Goal: Communication & Community: Connect with others

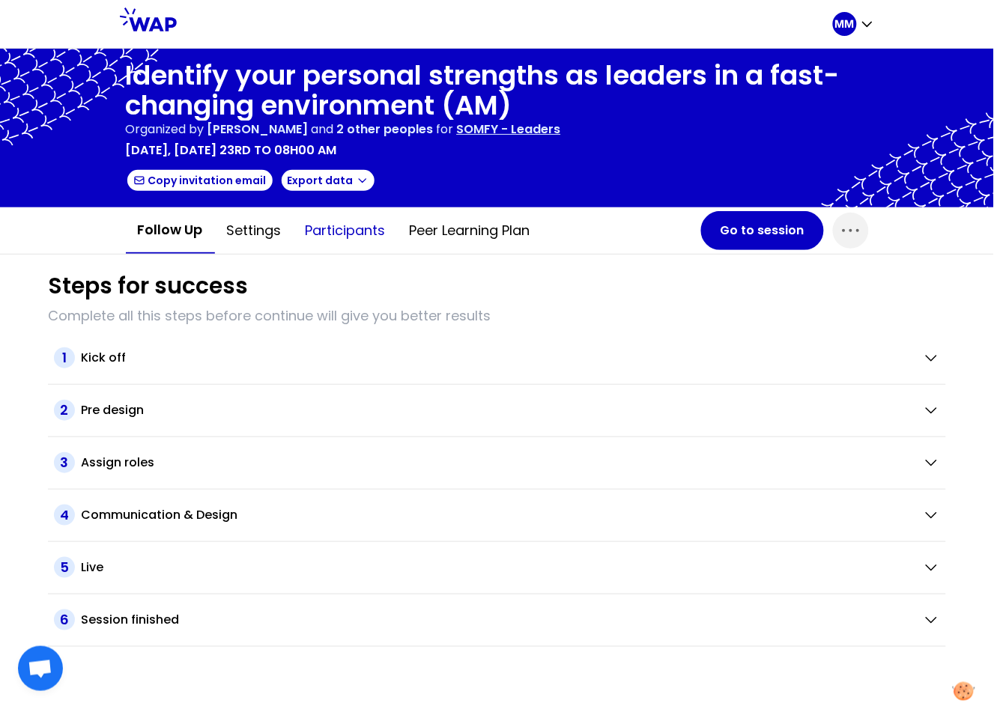
click at [368, 226] on button "Participants" at bounding box center [346, 230] width 104 height 45
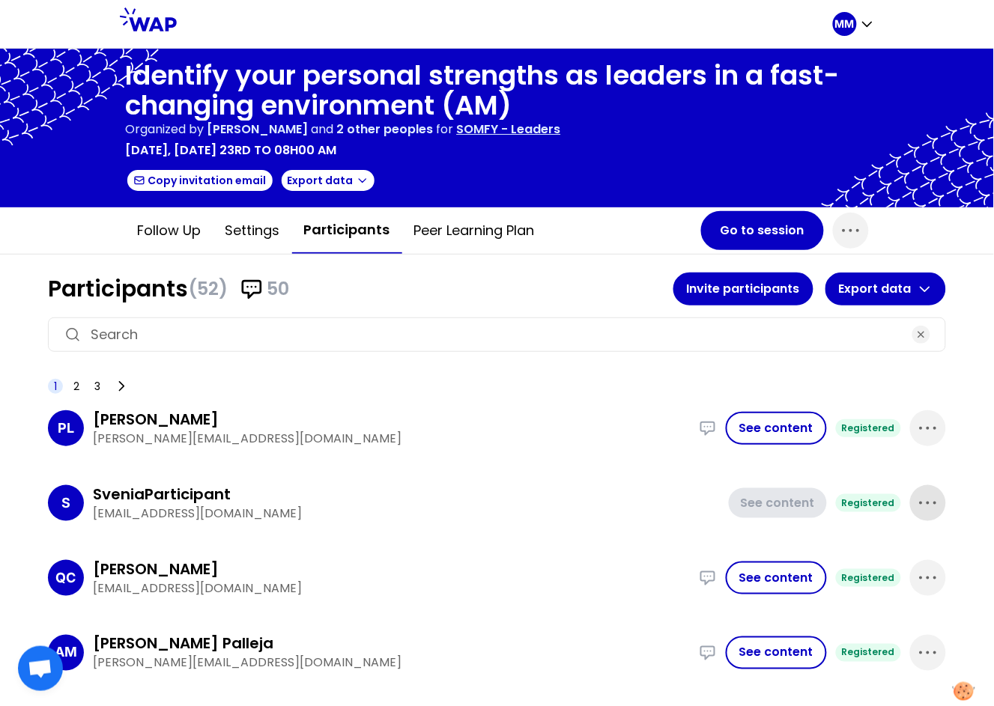
click at [916, 498] on icon "button" at bounding box center [928, 503] width 24 height 24
click at [868, 549] on p "Delete" at bounding box center [885, 553] width 42 height 21
click at [738, 232] on button "Go to session" at bounding box center [762, 230] width 123 height 39
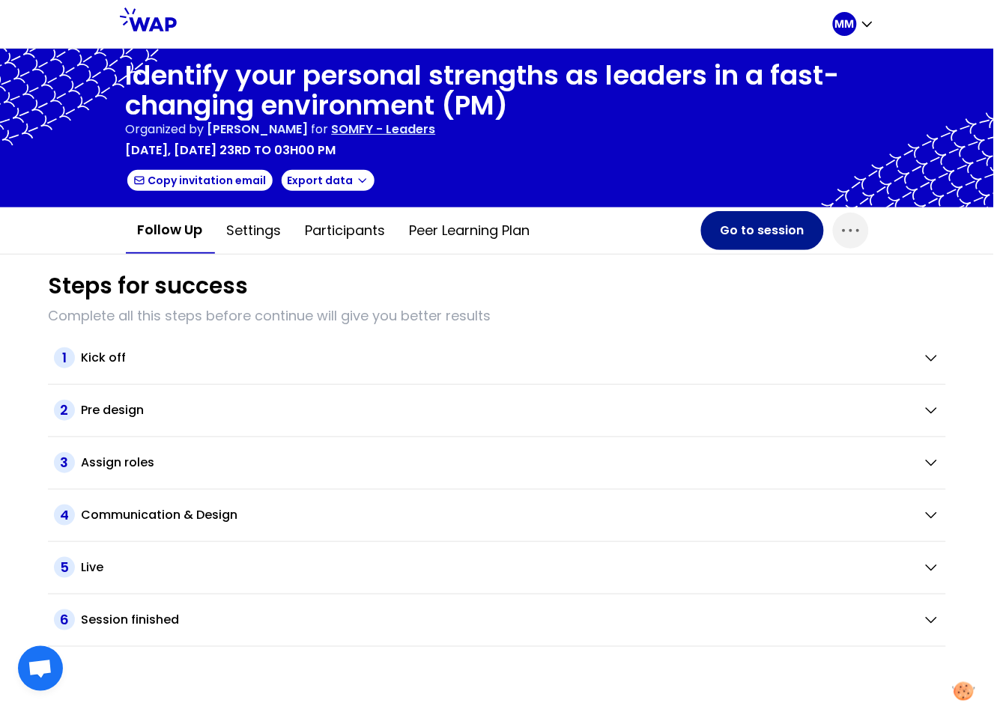
click at [734, 242] on button "Go to session" at bounding box center [762, 230] width 123 height 39
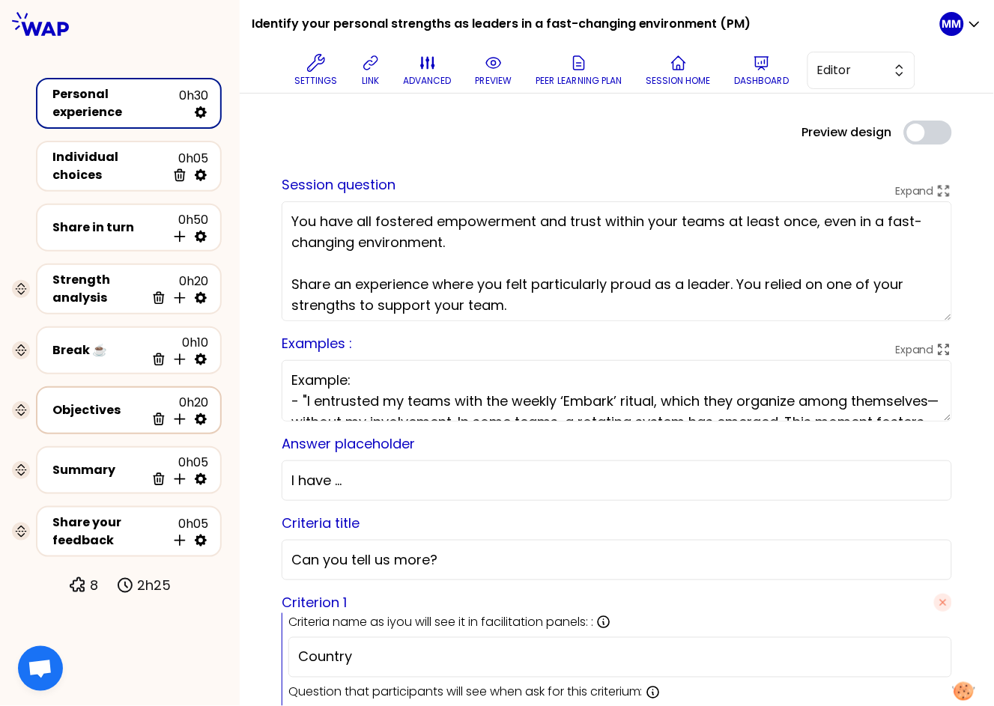
click at [204, 413] on icon at bounding box center [201, 419] width 12 height 12
select select "3"
select select "activity"
select select "share"
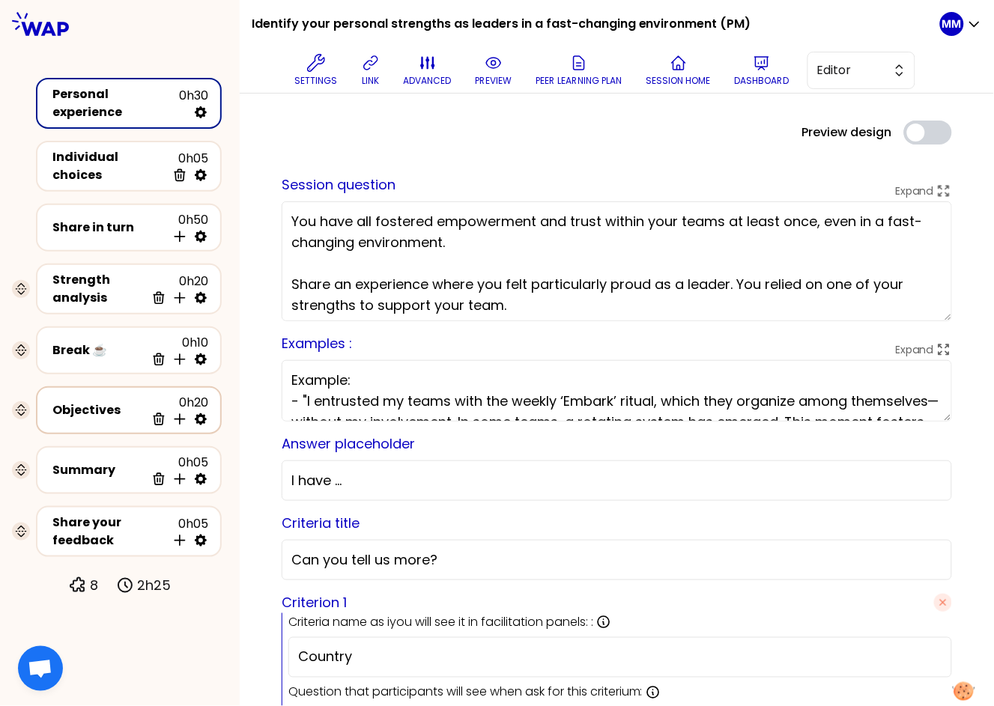
select select "false"
select select "Each"
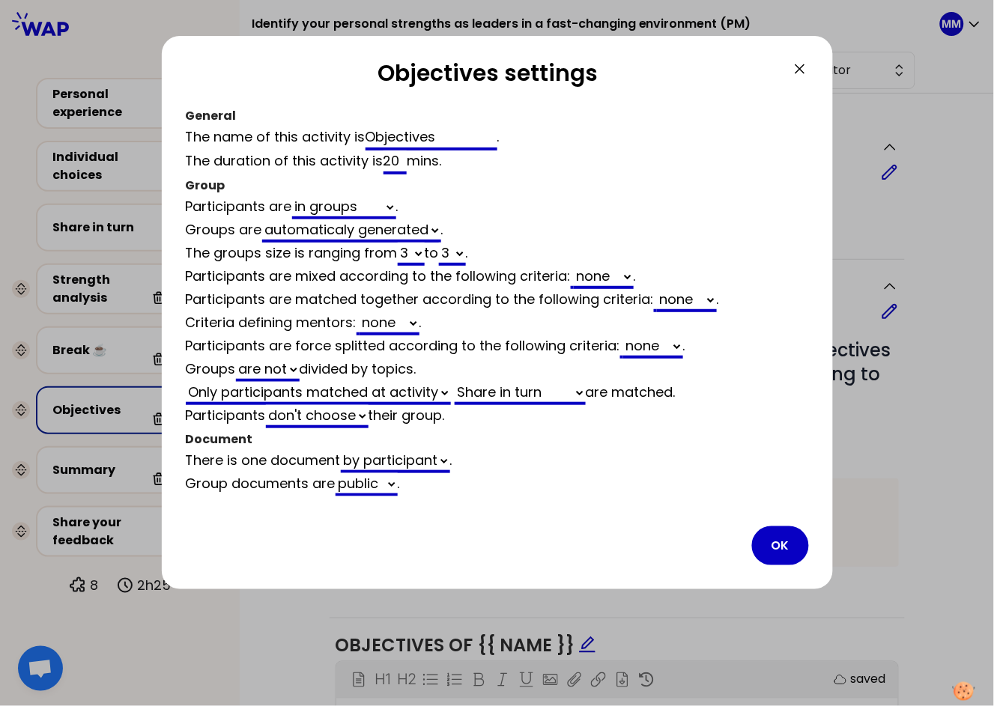
drag, startPoint x: 788, startPoint y: 536, endPoint x: 782, endPoint y: 430, distance: 105.8
click at [788, 536] on button "OK" at bounding box center [780, 546] width 57 height 39
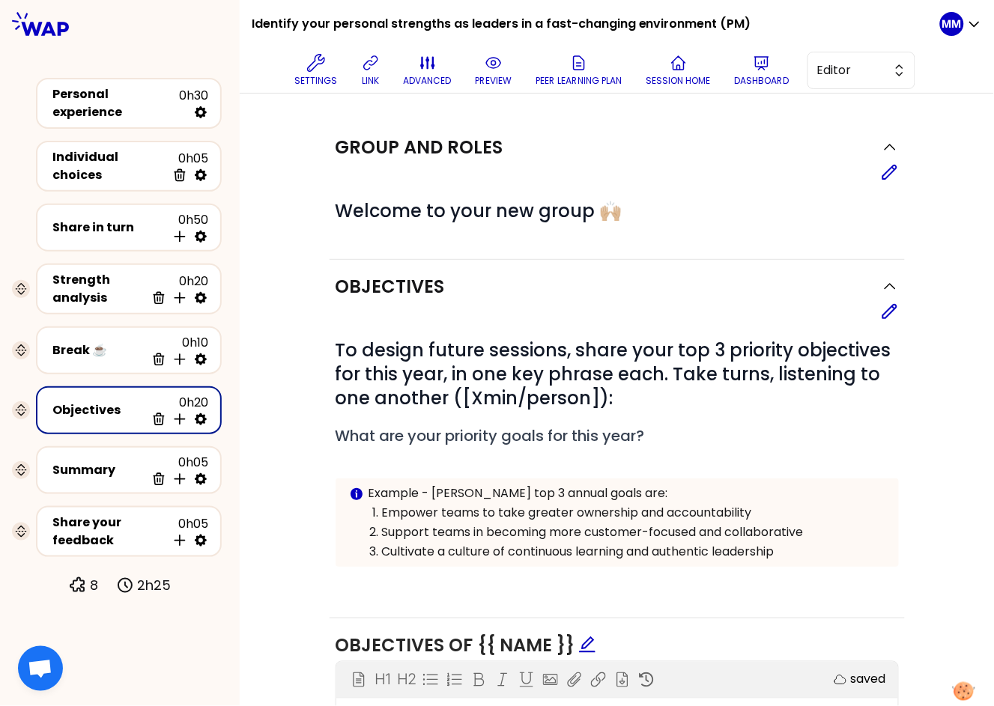
click at [205, 413] on icon at bounding box center [201, 419] width 12 height 12
select select "3"
select select "activity"
select select "share"
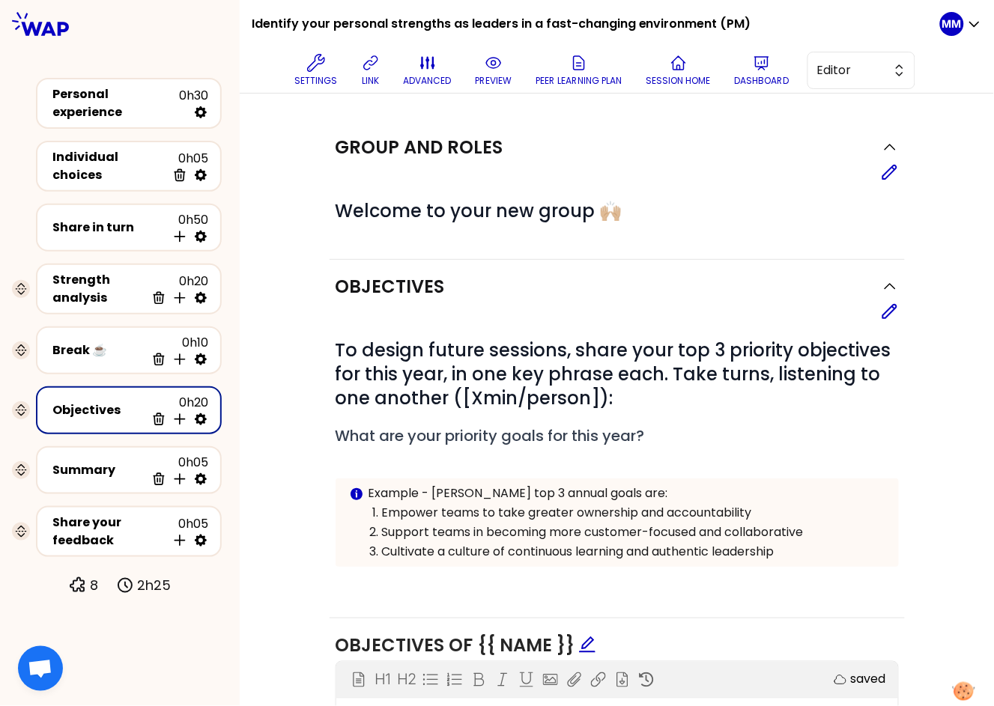
select select "false"
select select "Each"
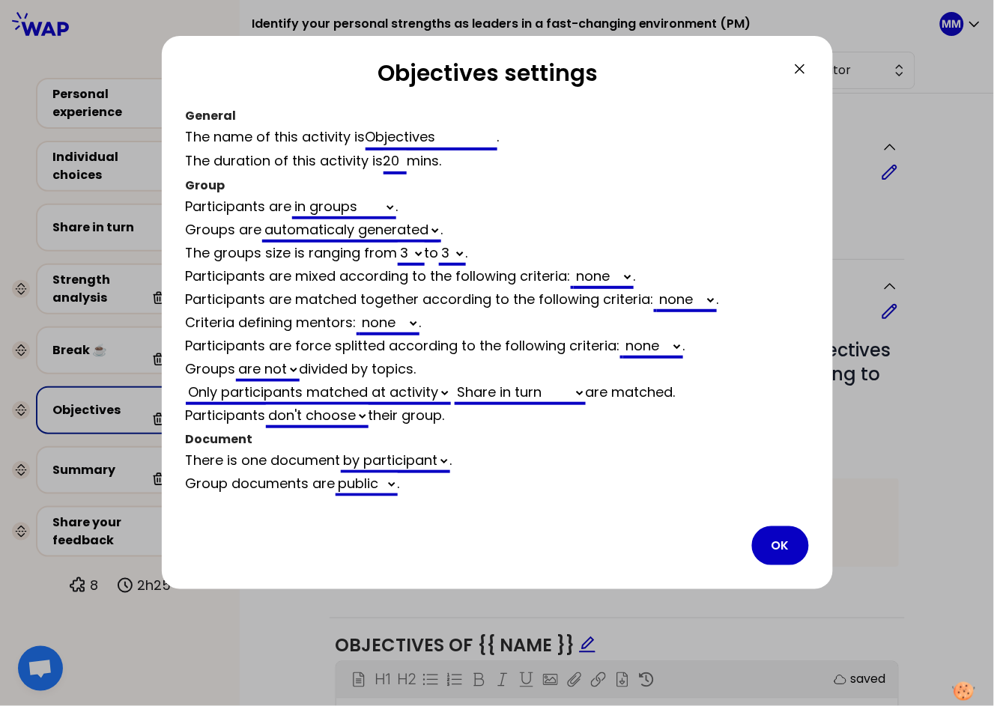
click at [367, 234] on select "automaticaly generated the same as empty" at bounding box center [351, 230] width 179 height 23
click at [264, 219] on select "automaticaly generated the same as empty" at bounding box center [351, 230] width 179 height 23
select select "same_as"
select select "false"
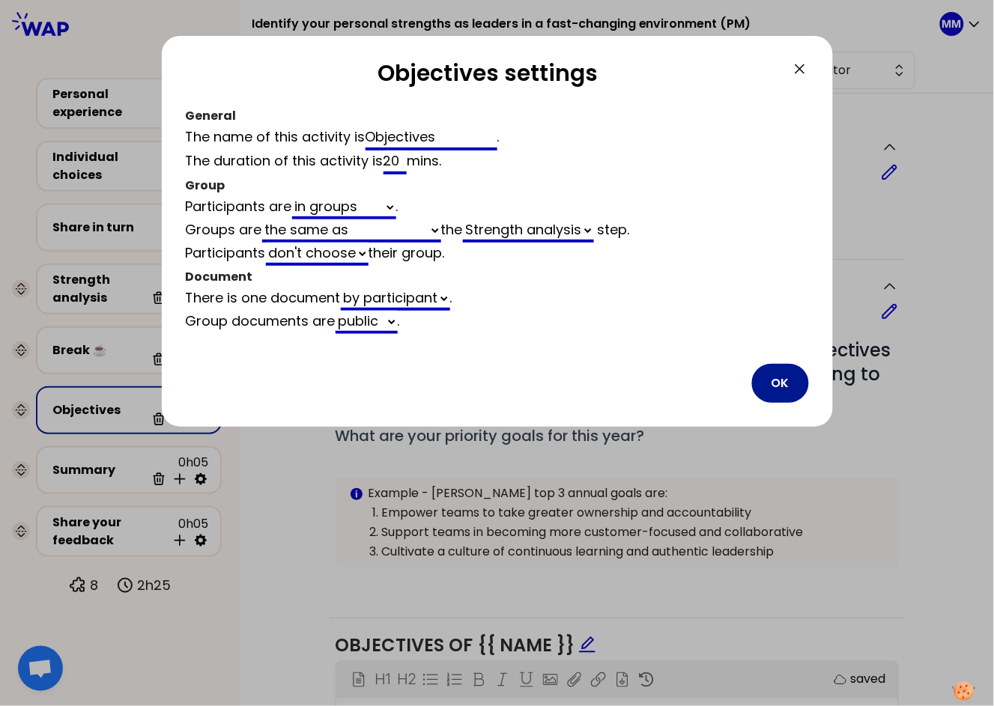
click at [779, 380] on button "OK" at bounding box center [780, 383] width 57 height 39
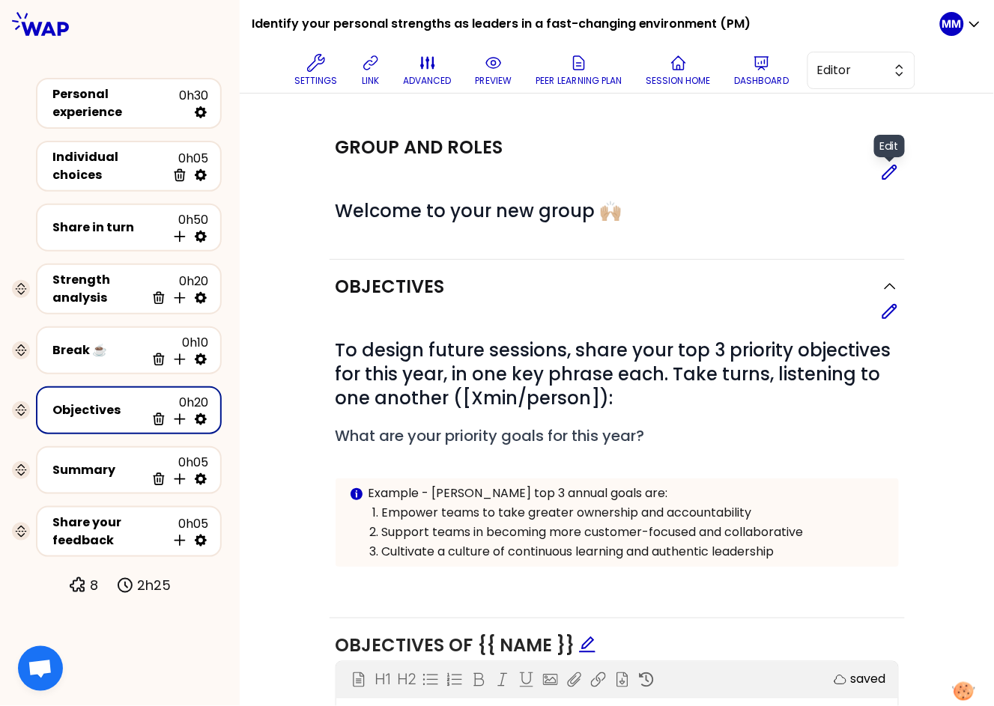
click at [881, 171] on icon at bounding box center [890, 172] width 18 height 18
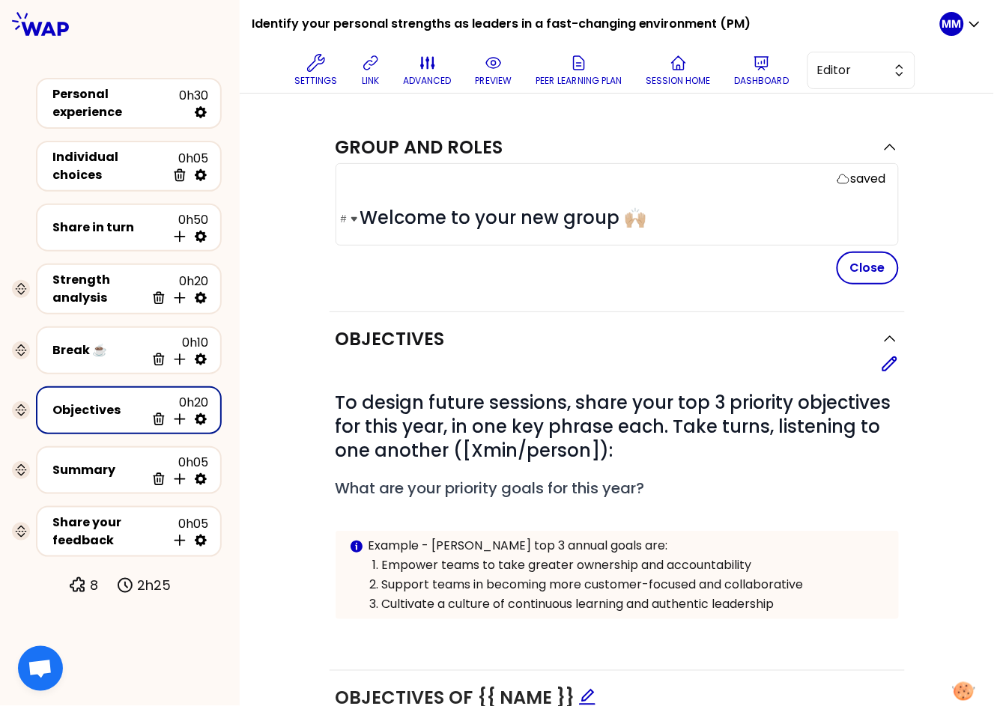
click at [513, 216] on span "Welcome to your new group 🙌🏼" at bounding box center [503, 217] width 287 height 25
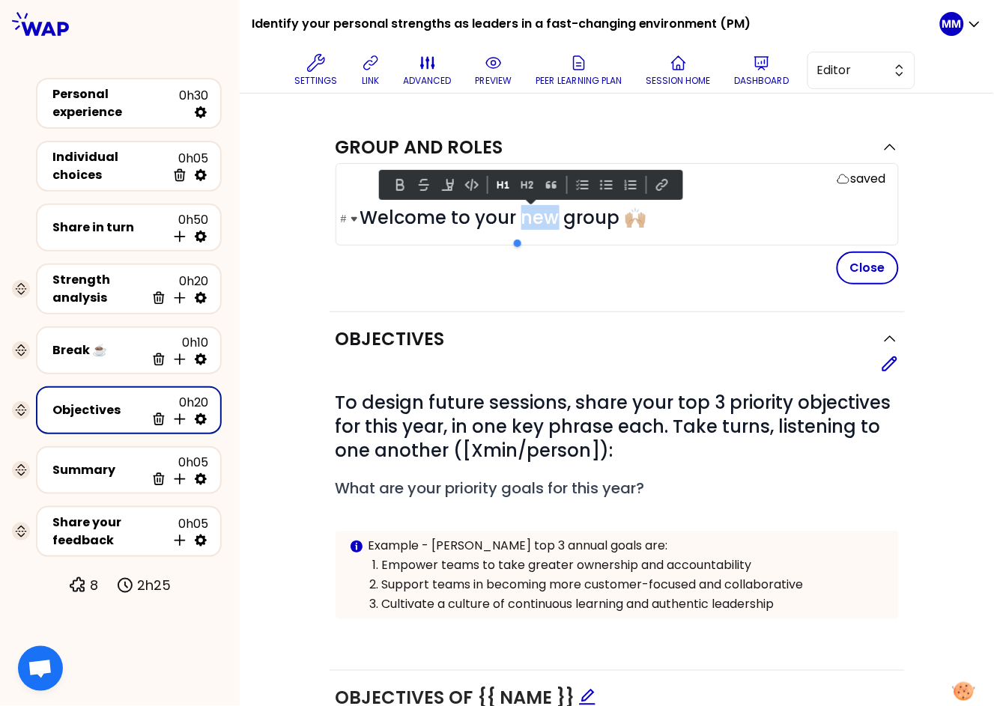
click at [403, 217] on span "Welcome to your new group 🙌🏼" at bounding box center [503, 217] width 287 height 25
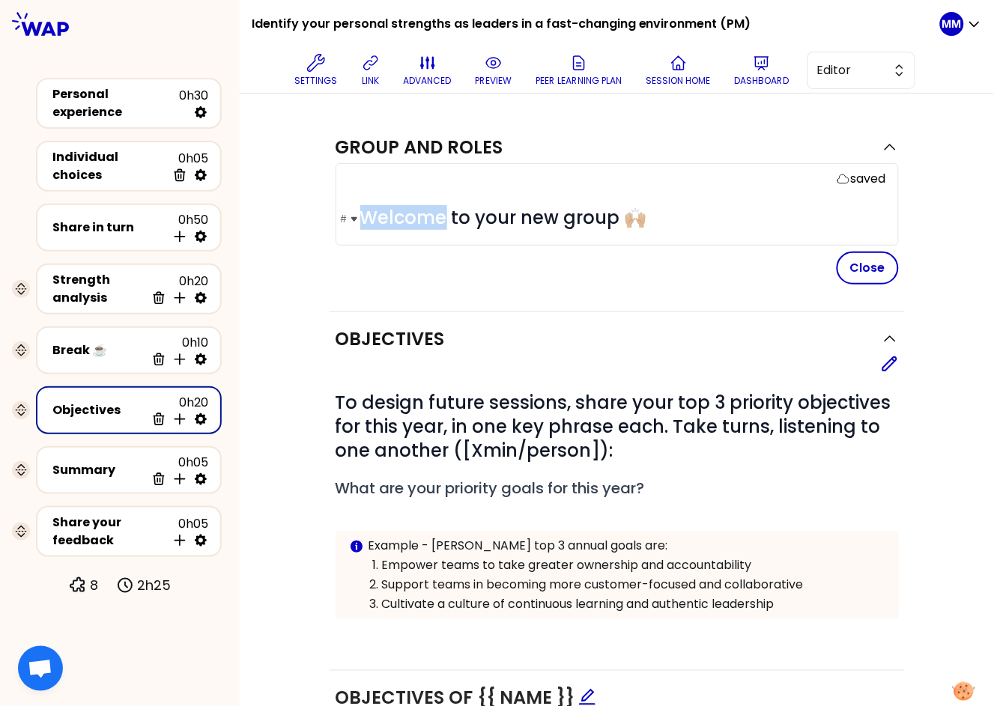
click at [403, 217] on span "Welcome to your new group 🙌🏼" at bounding box center [503, 217] width 287 height 25
click at [557, 208] on span "Continue with your new group 🙌🏼" at bounding box center [511, 217] width 303 height 25
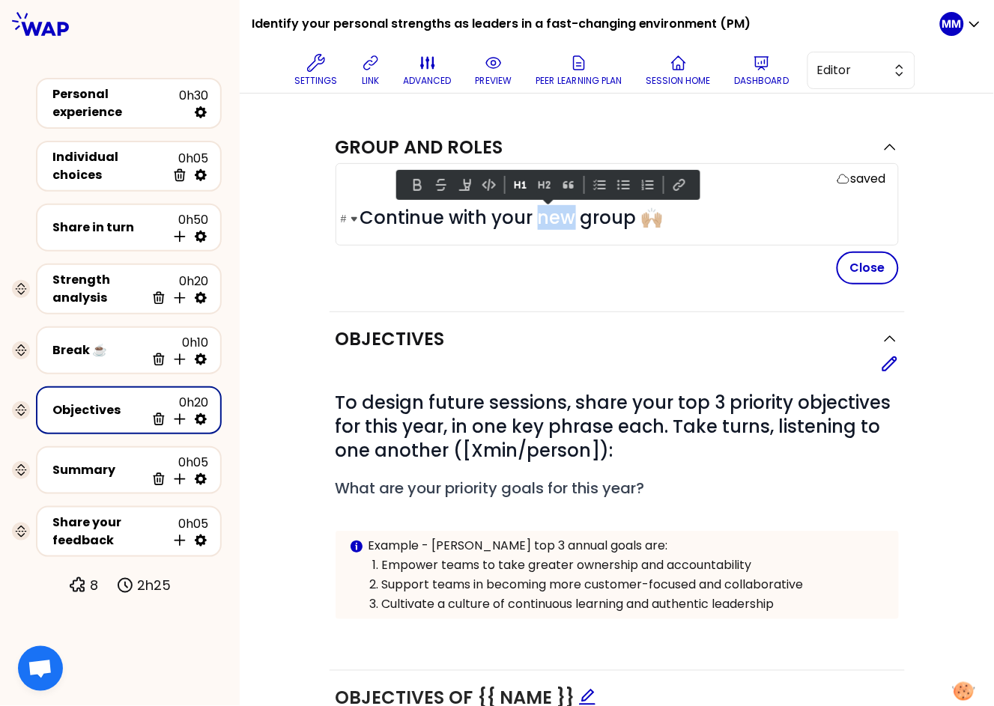
click at [557, 208] on span "Continue with your new group 🙌🏼" at bounding box center [511, 217] width 303 height 25
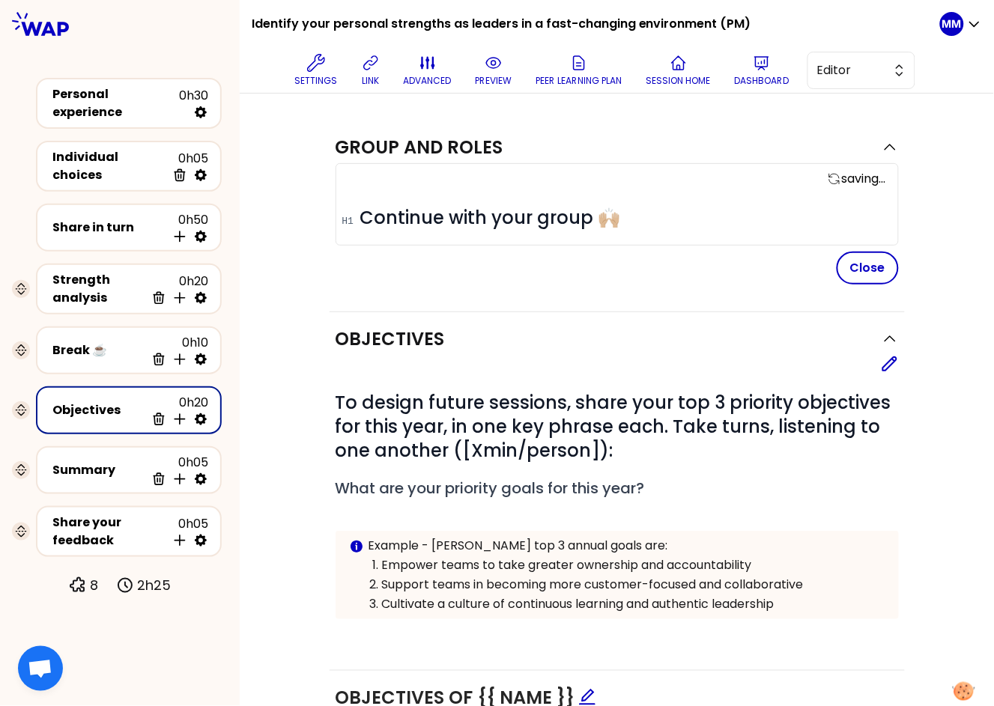
drag, startPoint x: 872, startPoint y: 273, endPoint x: 789, endPoint y: 255, distance: 85.1
click at [872, 273] on button "Close" at bounding box center [868, 268] width 62 height 33
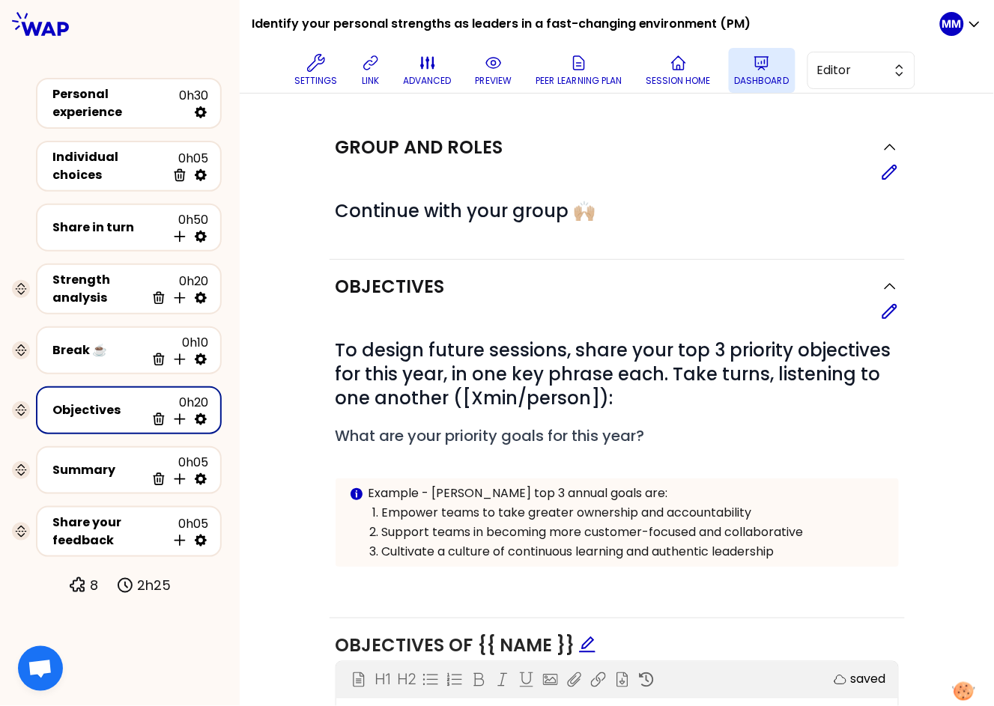
click at [758, 77] on p "Dashboard" at bounding box center [762, 81] width 55 height 12
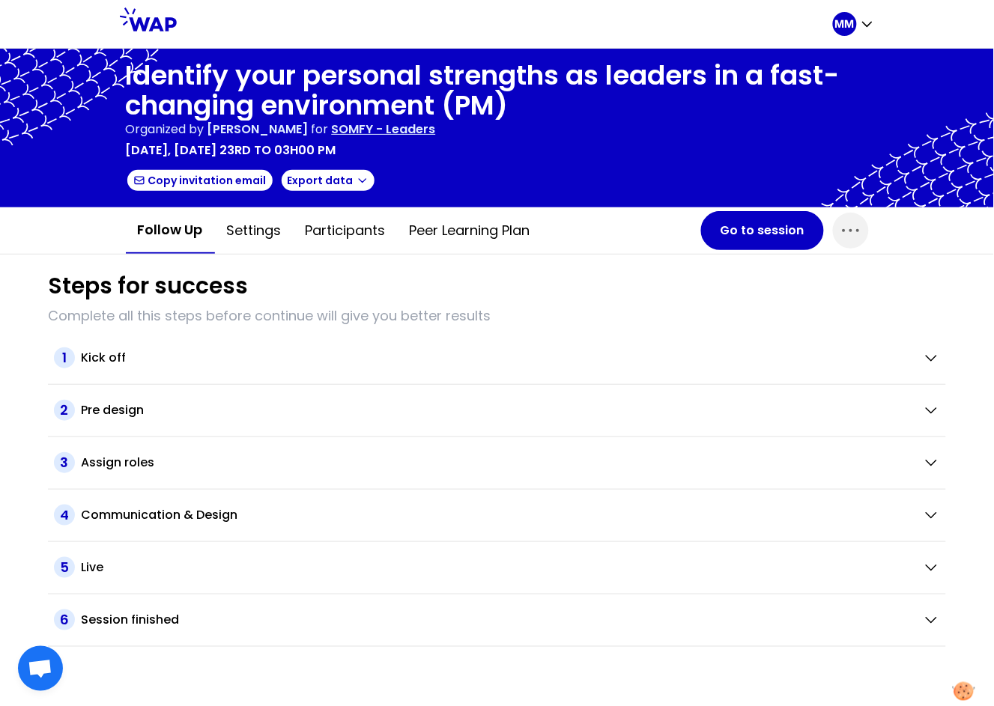
click at [844, 36] on div "MM" at bounding box center [854, 24] width 42 height 48
drag, startPoint x: 843, startPoint y: 20, endPoint x: 837, endPoint y: 38, distance: 18.7
click at [843, 20] on p "MM" at bounding box center [844, 23] width 19 height 15
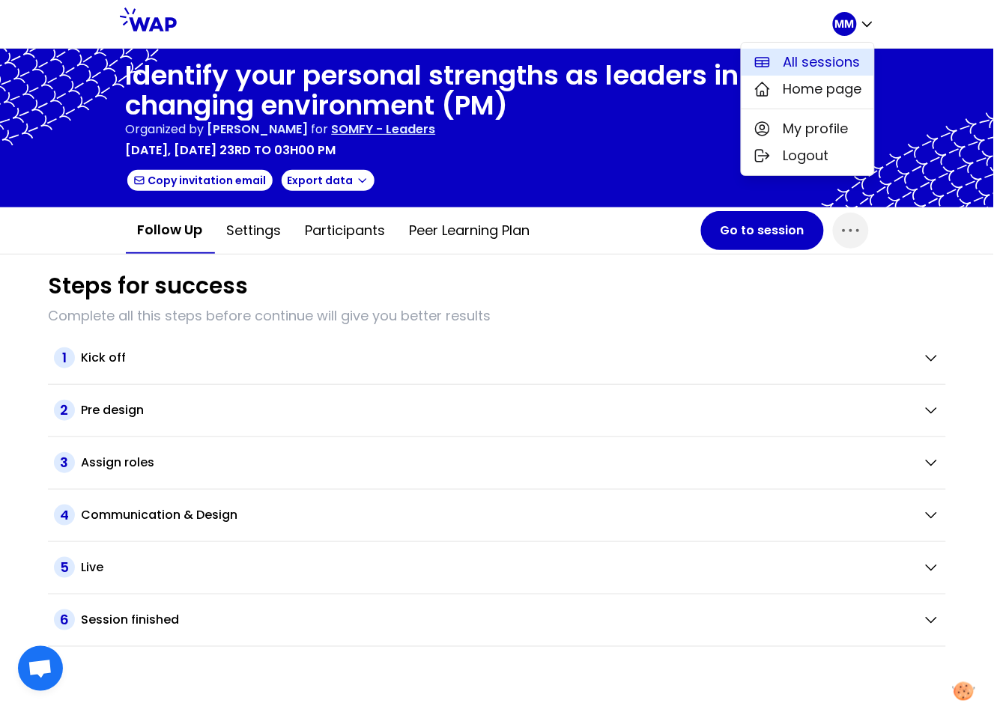
click at [831, 56] on span "All sessions" at bounding box center [821, 62] width 77 height 21
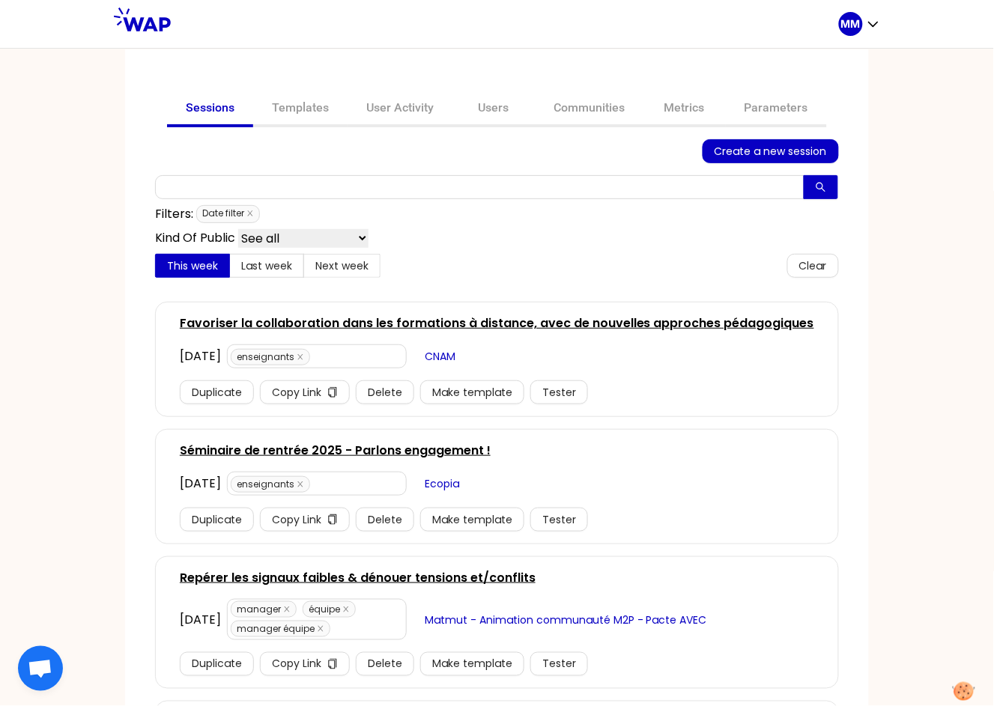
click at [387, 576] on link "Repérer les signaux faibles & dénouer tensions et/conflits" at bounding box center [358, 578] width 356 height 18
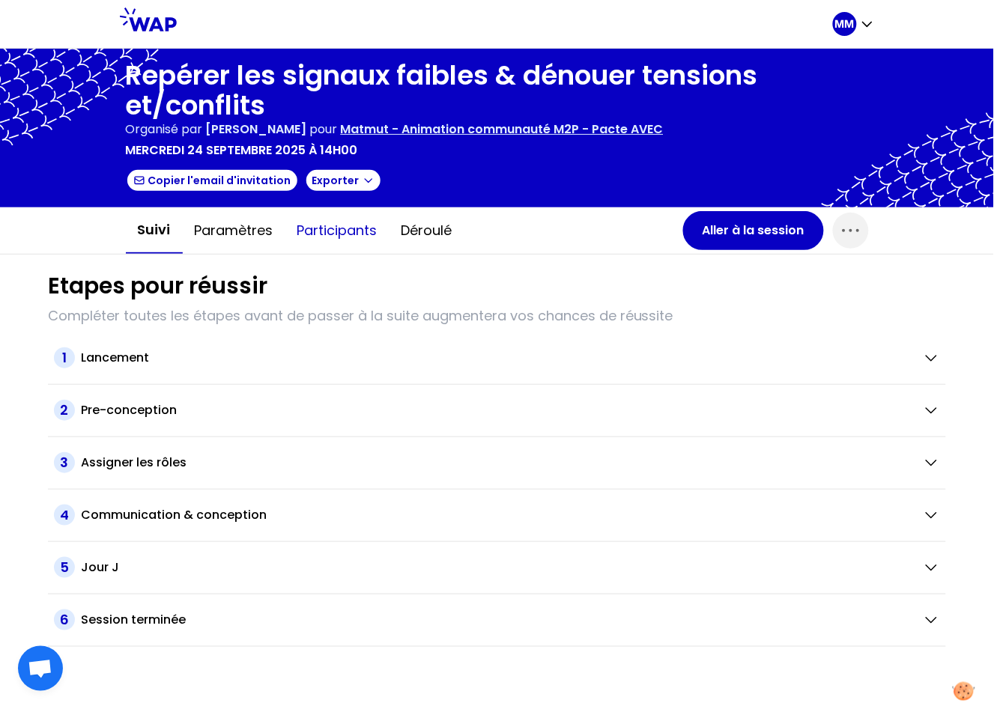
click at [351, 223] on button "Participants" at bounding box center [337, 230] width 104 height 45
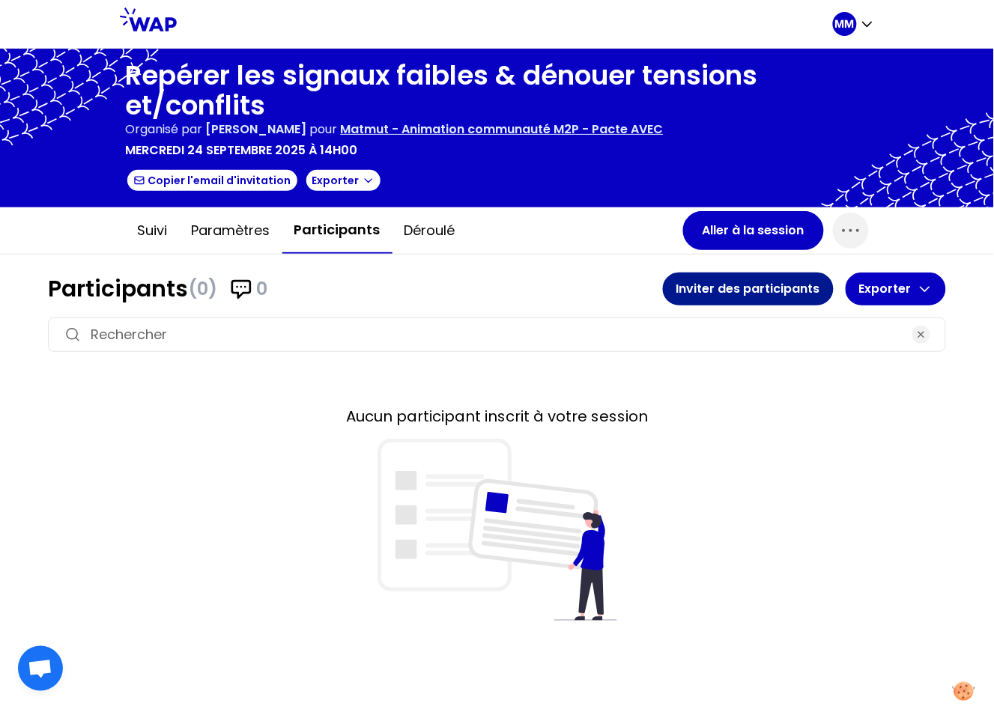
click at [740, 292] on button "Inviter des participants" at bounding box center [748, 289] width 171 height 33
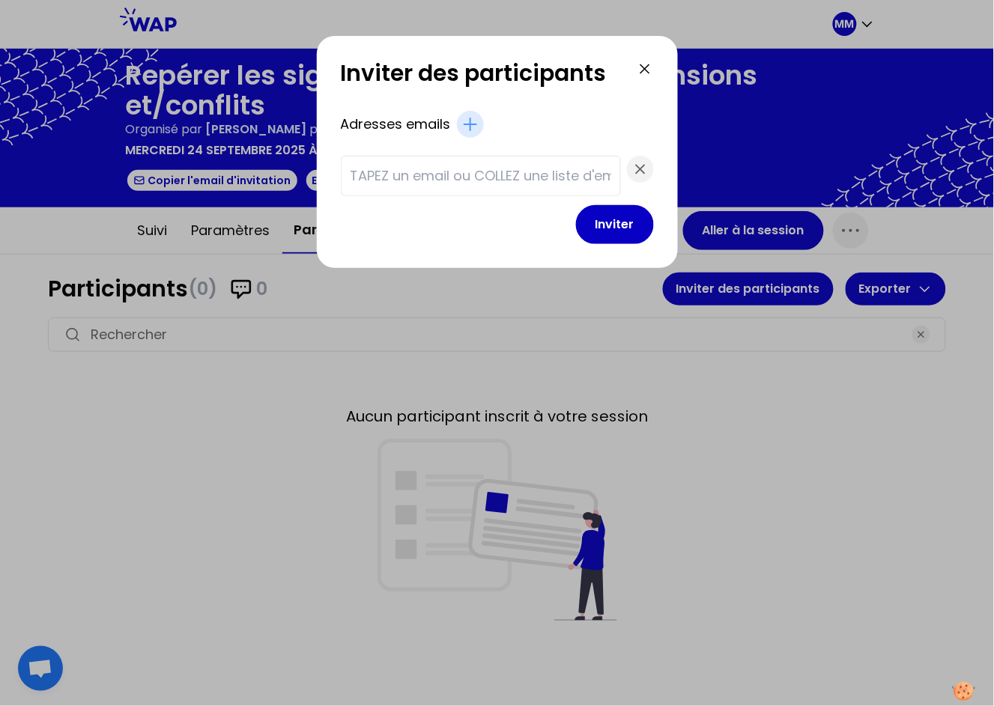
click at [428, 175] on input "text" at bounding box center [481, 176] width 261 height 21
paste input "[EMAIL_ADDRESS][DOMAIN_NAME] [DOMAIN_NAME][EMAIL_ADDRESS][DOMAIN_NAME] [PERSON_…"
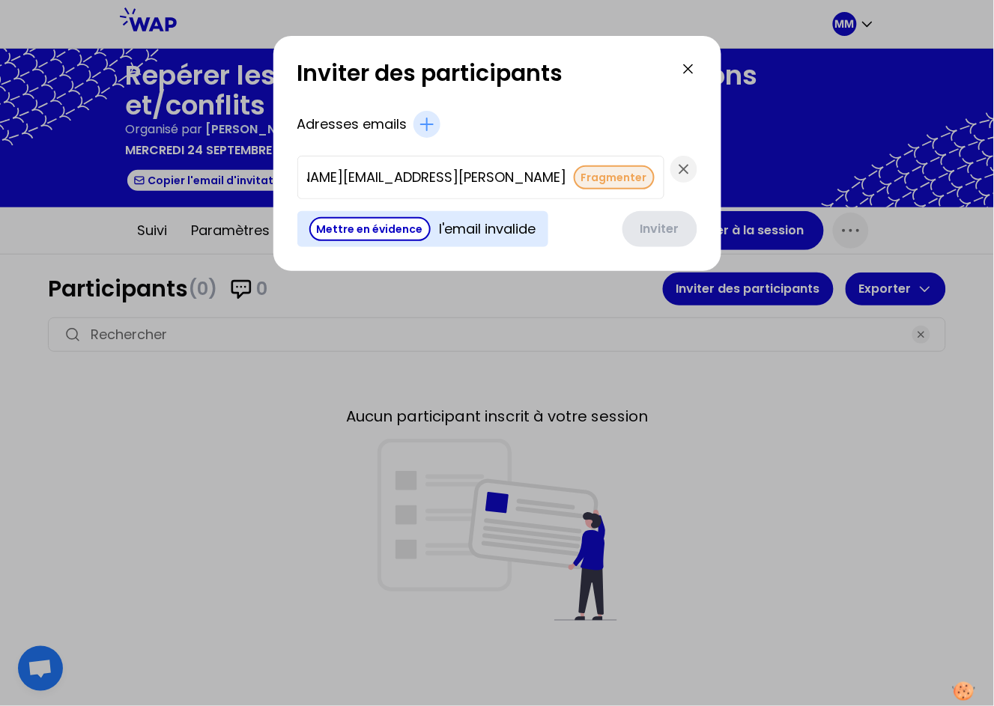
click at [574, 177] on button "Fragmenter" at bounding box center [614, 178] width 81 height 24
type input "[EMAIL_ADDRESS][DOMAIN_NAME]"
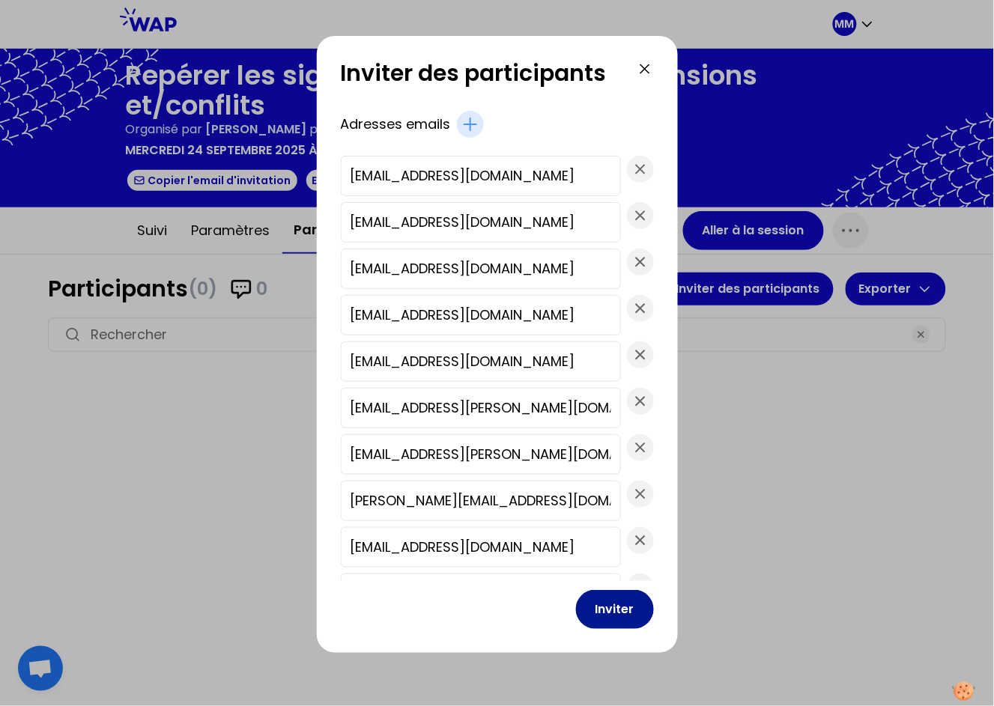
click at [604, 604] on button "Inviter" at bounding box center [615, 609] width 78 height 39
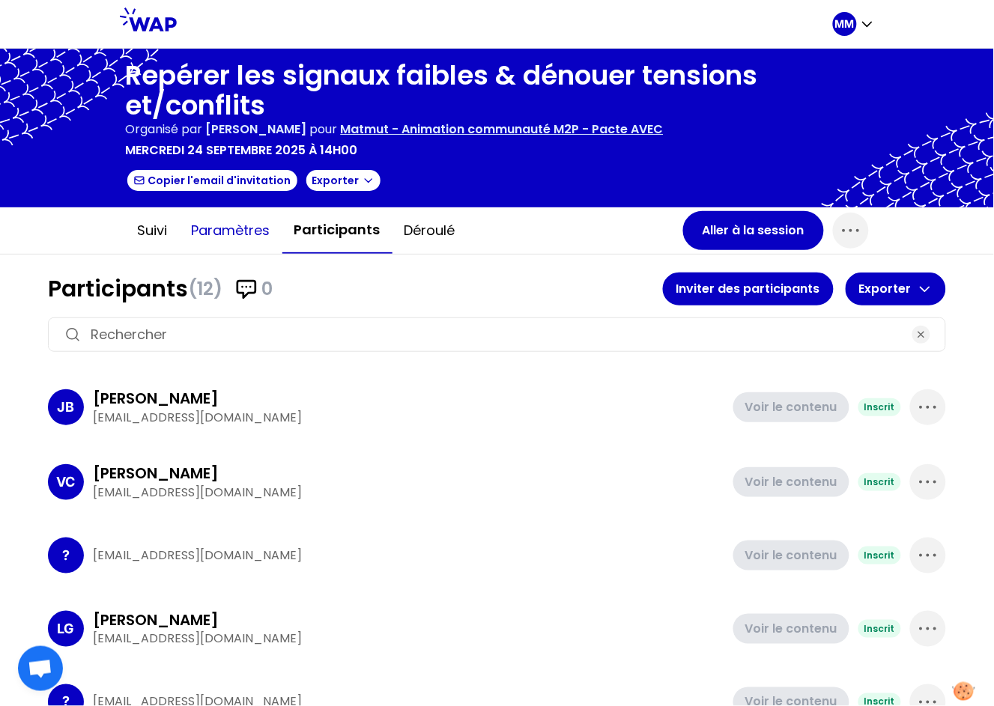
click at [234, 227] on button "Paramètres" at bounding box center [231, 230] width 103 height 45
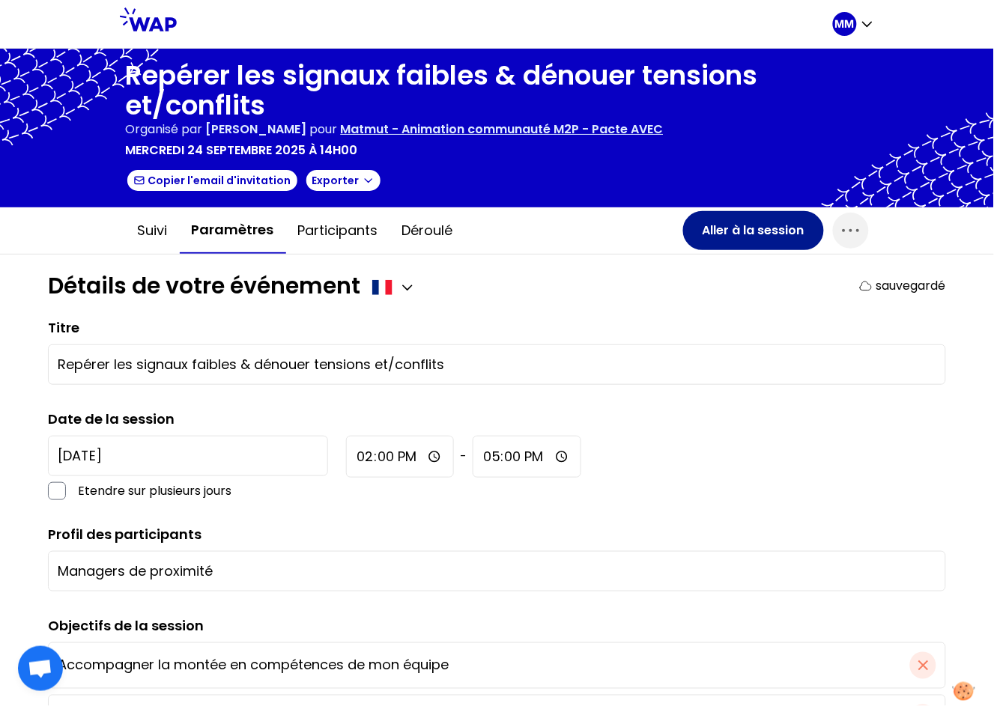
click at [751, 234] on button "Aller à la session" at bounding box center [753, 230] width 141 height 39
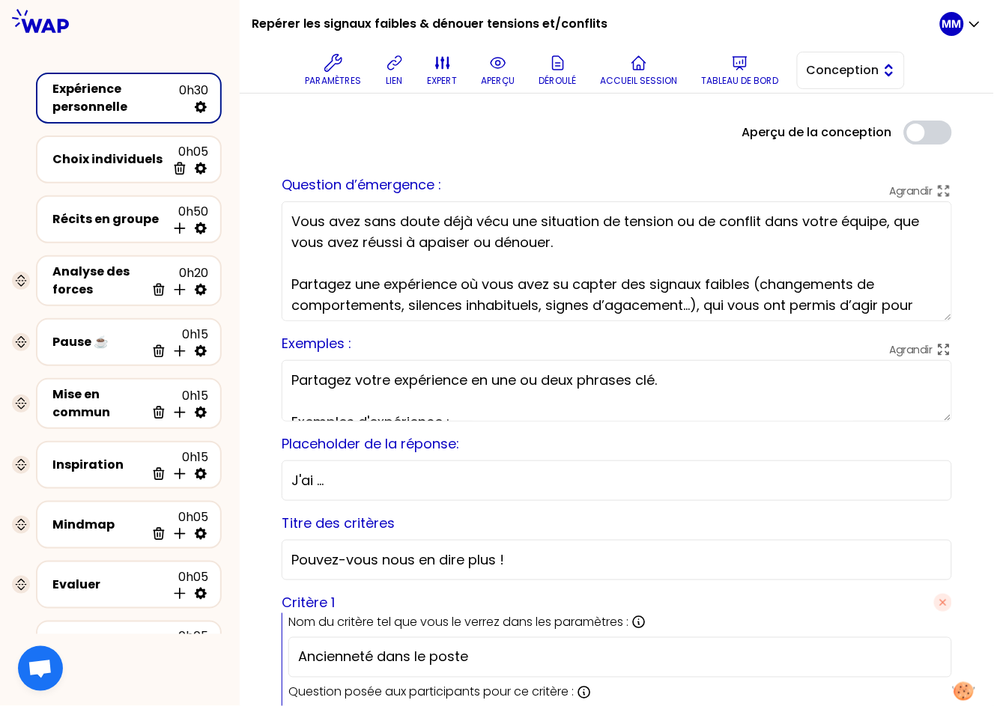
click at [867, 73] on span "Conception" at bounding box center [840, 70] width 67 height 18
click at [864, 127] on span "Facilitation" at bounding box center [860, 132] width 64 height 18
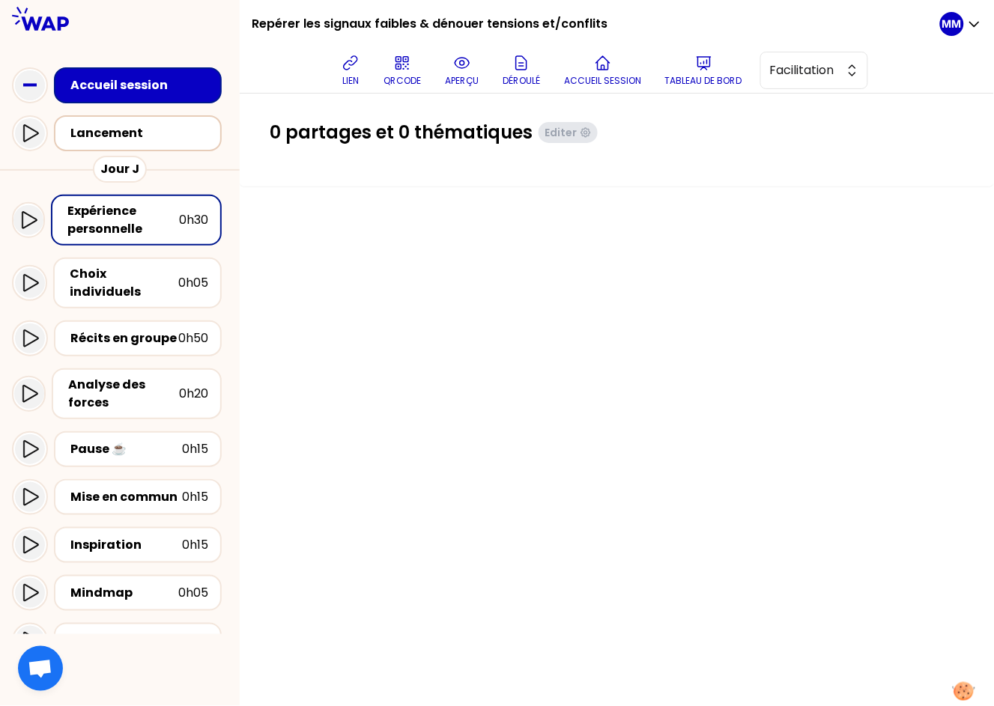
click at [131, 137] on div "Lancement" at bounding box center [142, 133] width 144 height 18
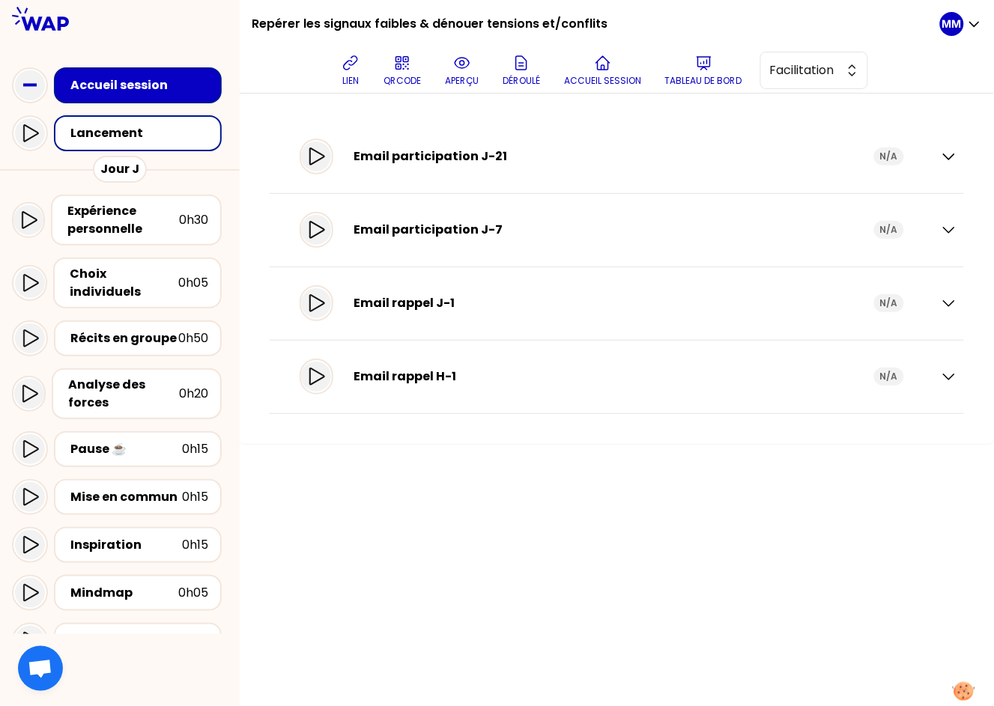
drag, startPoint x: 329, startPoint y: 301, endPoint x: 448, endPoint y: 330, distance: 122.6
click at [325, 301] on icon at bounding box center [316, 303] width 18 height 18
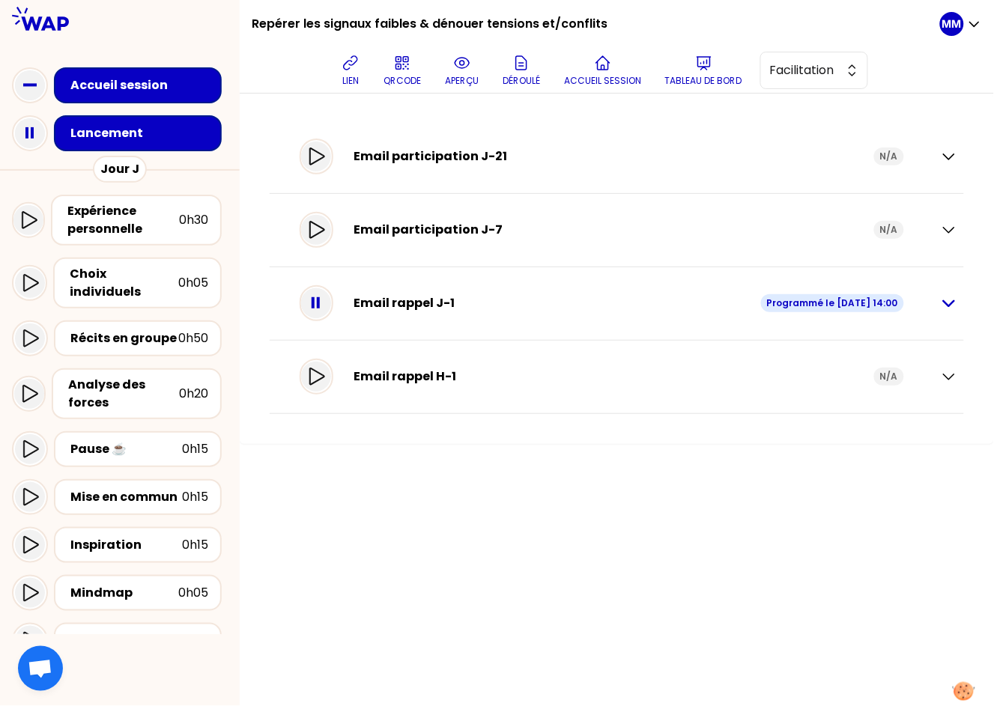
click at [951, 303] on icon "button" at bounding box center [949, 303] width 10 height 5
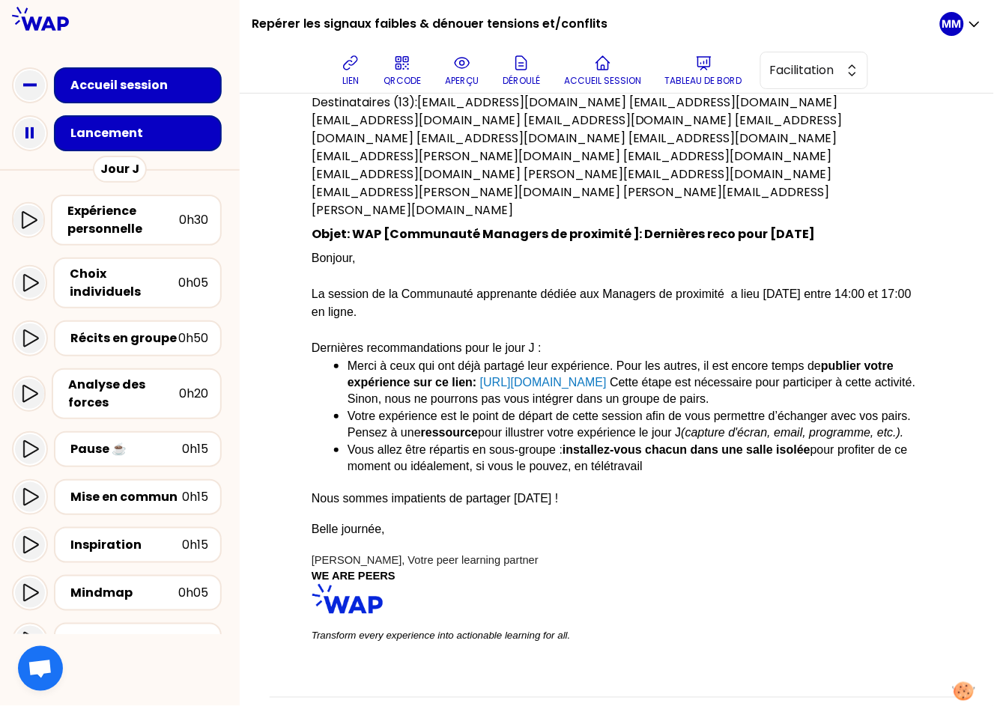
scroll to position [338, 0]
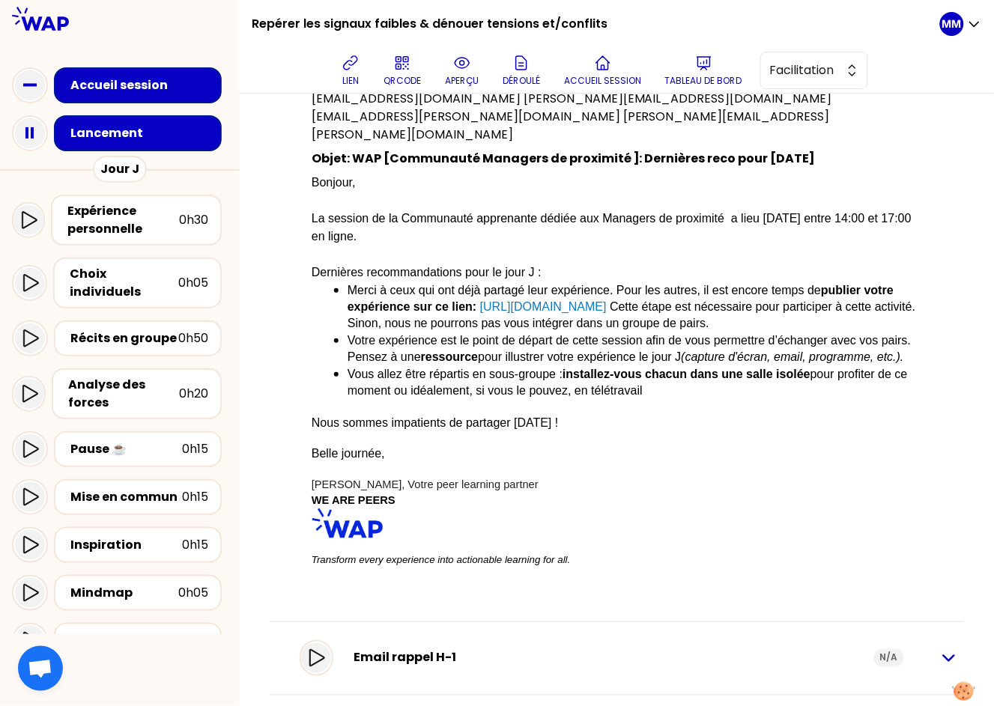
click at [940, 649] on icon "button" at bounding box center [949, 658] width 18 height 18
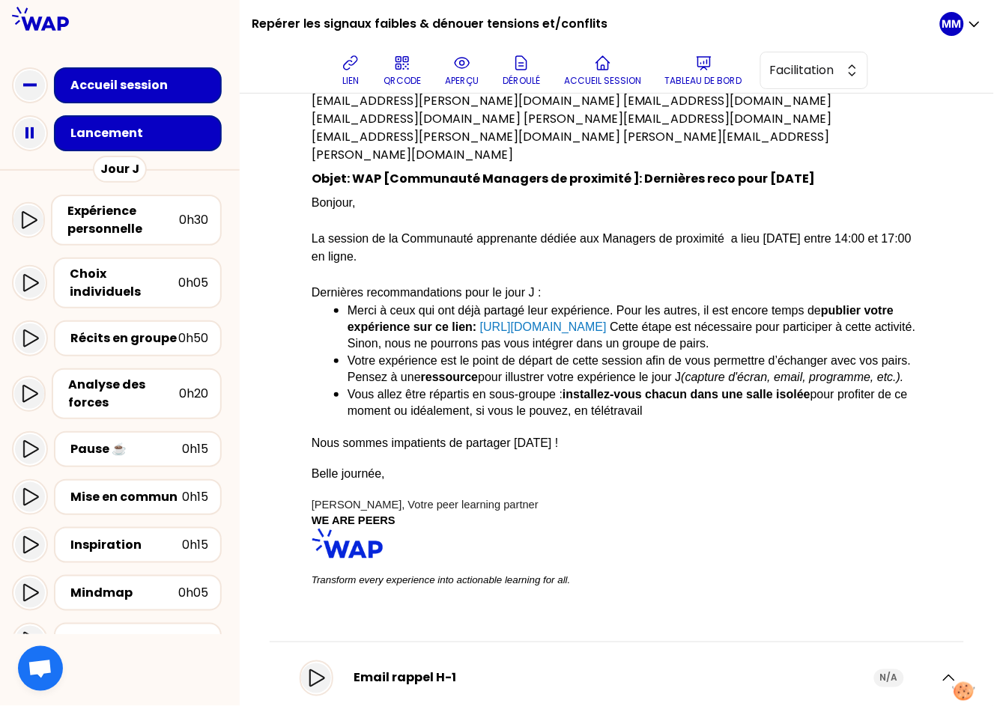
scroll to position [0, 0]
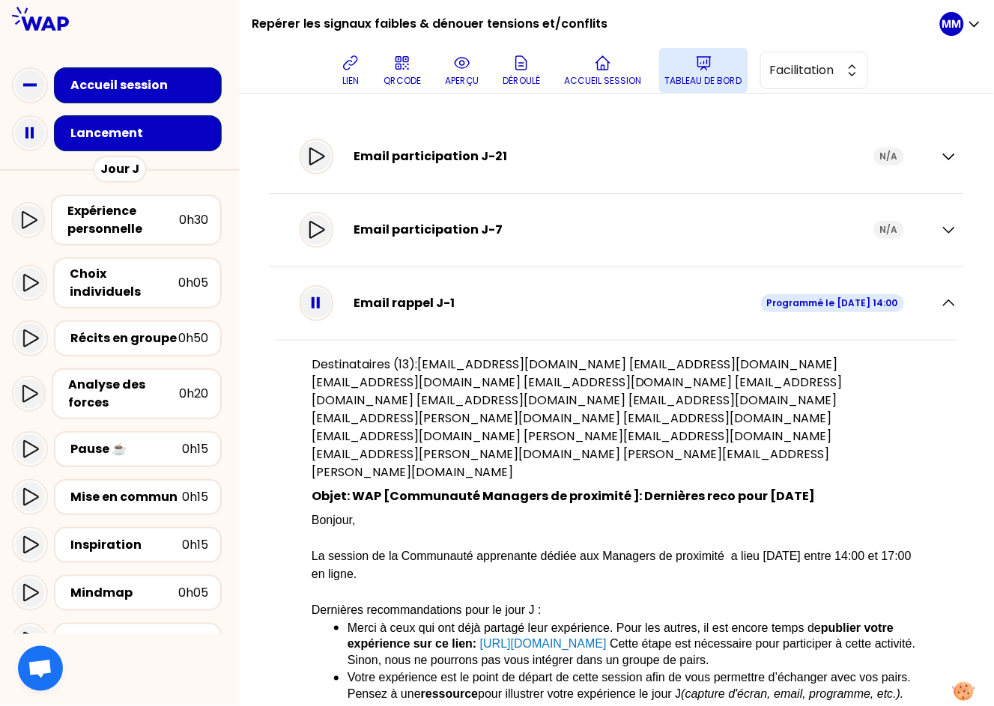
click at [711, 73] on button "Tableau de bord" at bounding box center [703, 70] width 89 height 45
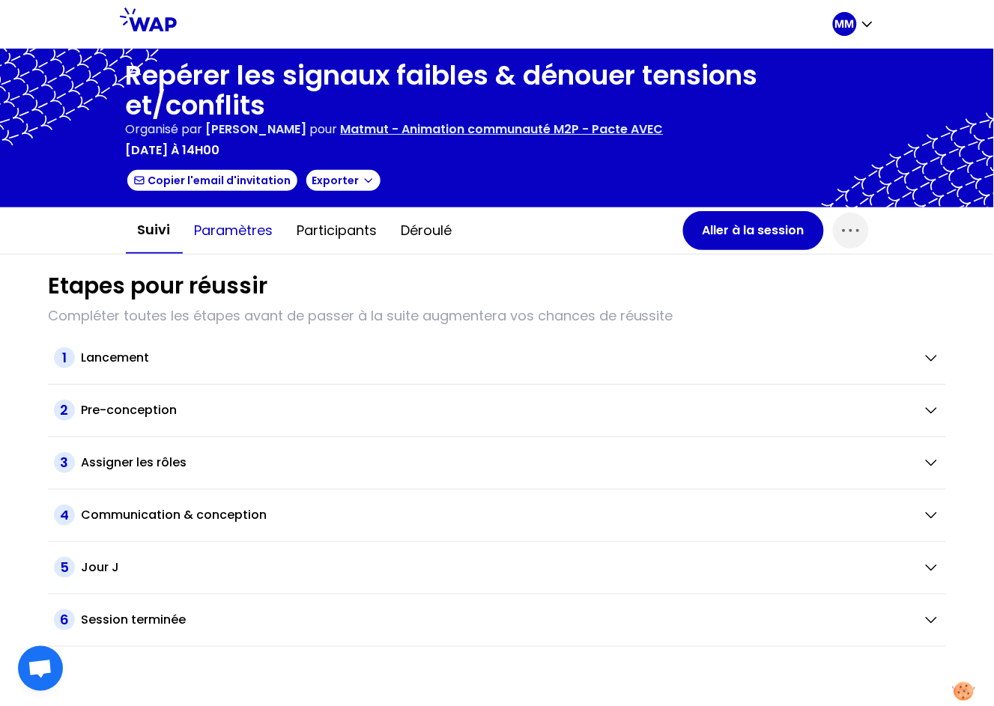
click at [249, 236] on button "Paramètres" at bounding box center [234, 230] width 103 height 45
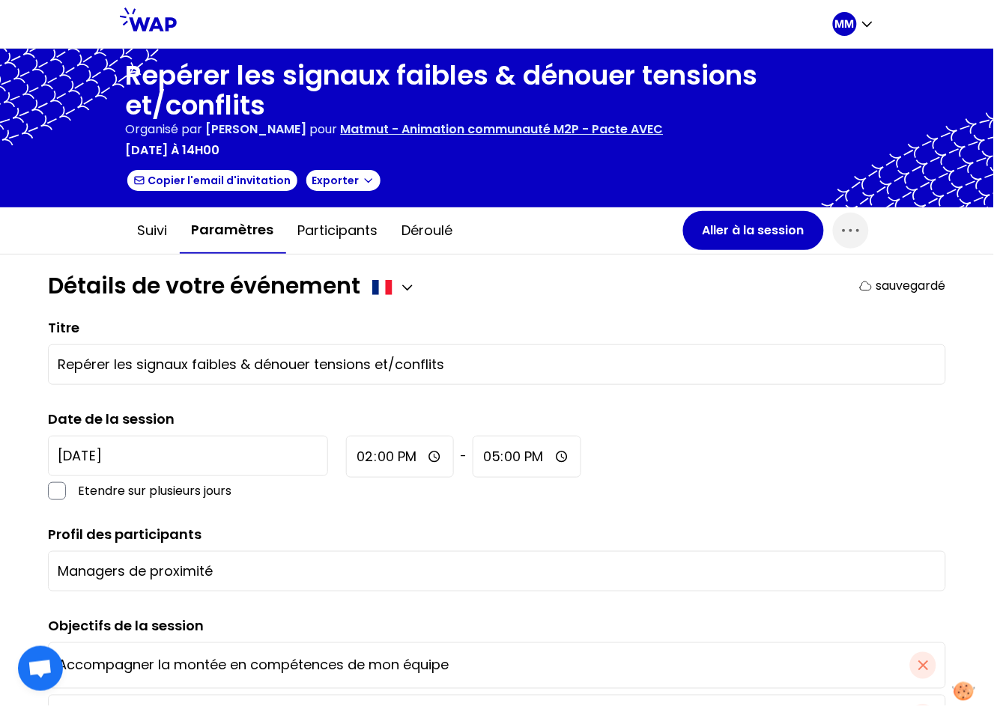
click at [271, 564] on input "Managers de proximité" at bounding box center [497, 571] width 879 height 21
type input "Managers de proximité"
